Goal: Find specific page/section: Find specific page/section

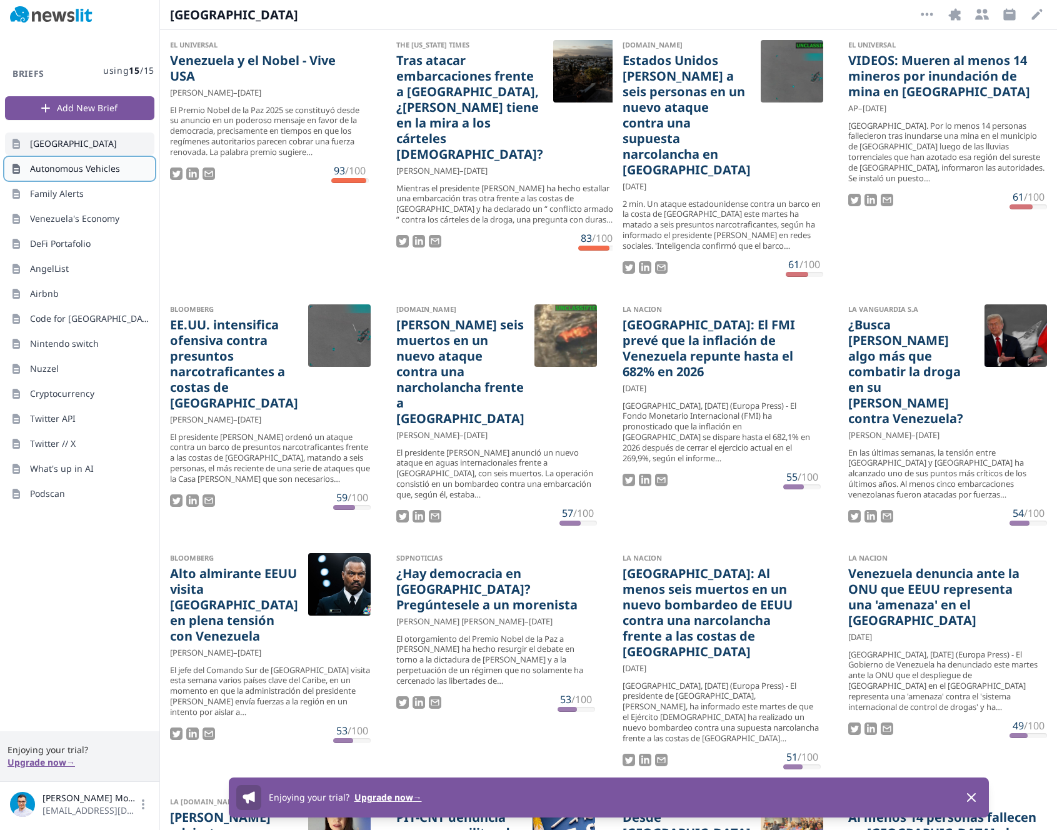
click at [86, 171] on span "Autonomous Vehicles" at bounding box center [75, 169] width 90 height 13
